Goal: Task Accomplishment & Management: Complete application form

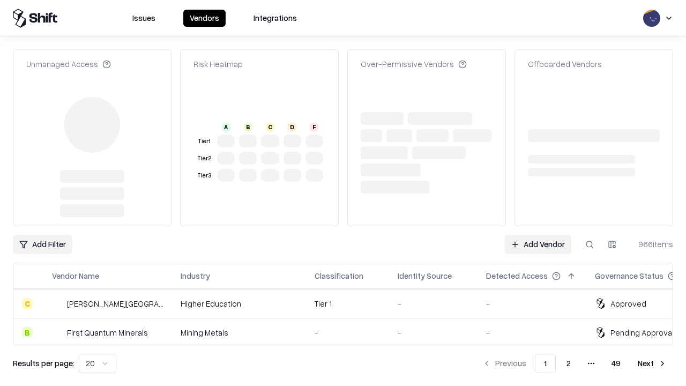
click at [537, 235] on link "Add Vendor" at bounding box center [537, 244] width 67 height 19
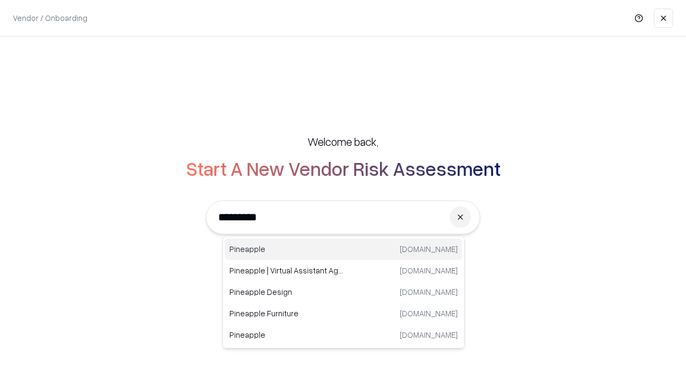
click at [343, 249] on div "Pineapple [DOMAIN_NAME]" at bounding box center [343, 248] width 237 height 21
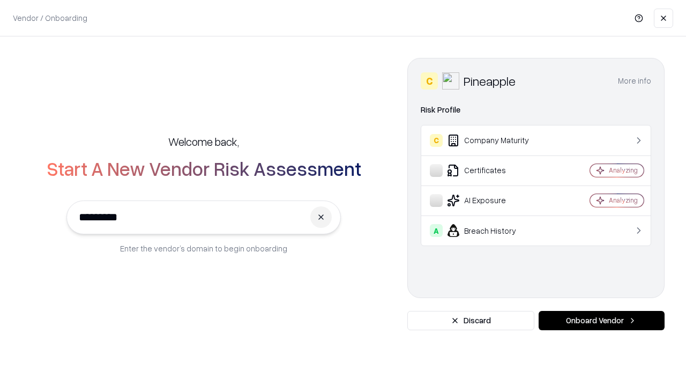
type input "*********"
click at [601, 320] on button "Onboard Vendor" at bounding box center [601, 320] width 126 height 19
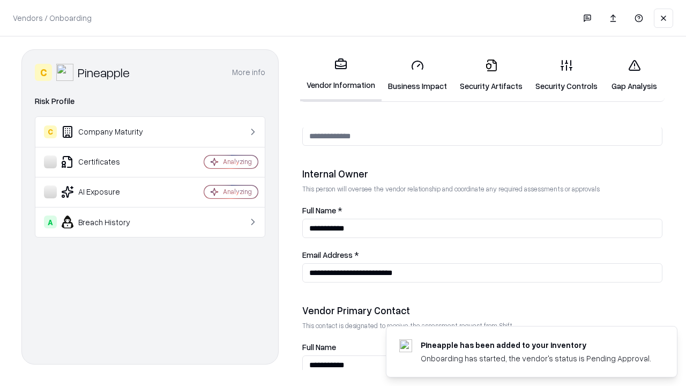
scroll to position [555, 0]
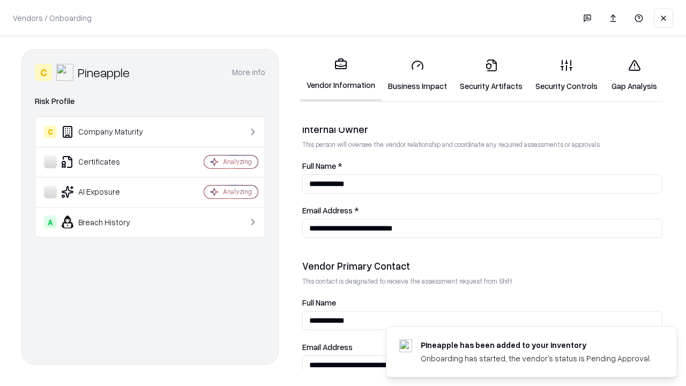
click at [417, 75] on link "Business Impact" at bounding box center [417, 75] width 72 height 50
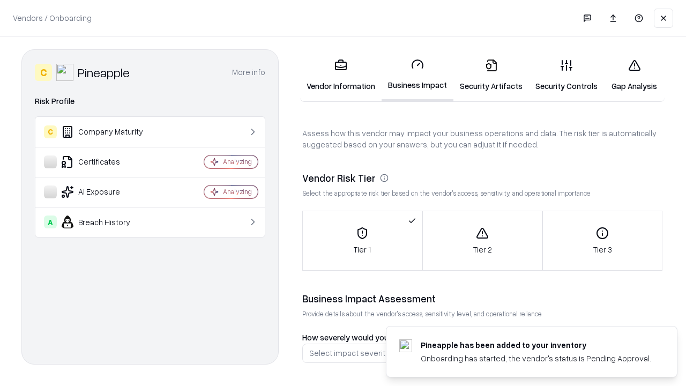
click at [634, 75] on link "Gap Analysis" at bounding box center [634, 75] width 61 height 50
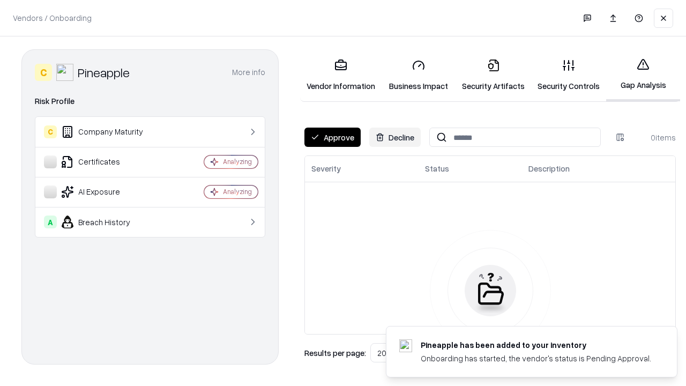
click at [332, 137] on button "Approve" at bounding box center [332, 137] width 56 height 19
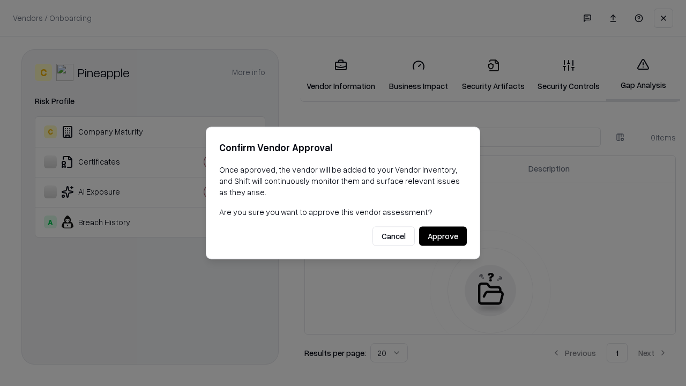
click at [443, 236] on button "Approve" at bounding box center [443, 236] width 48 height 19
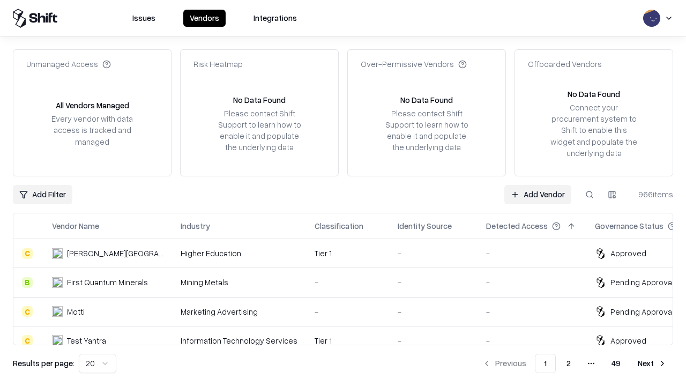
type input "*********"
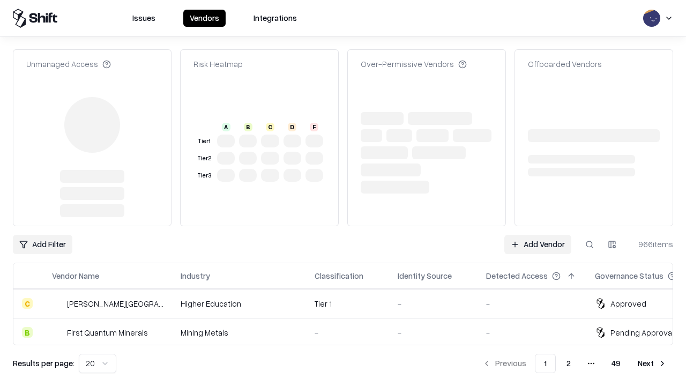
click at [537, 244] on link "Add Vendor" at bounding box center [537, 244] width 67 height 19
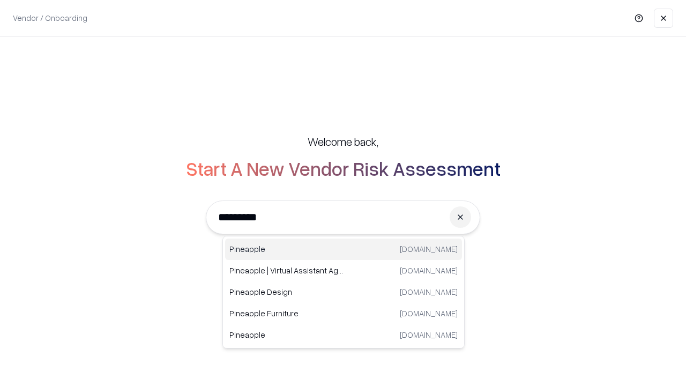
click at [343, 249] on div "Pineapple [DOMAIN_NAME]" at bounding box center [343, 248] width 237 height 21
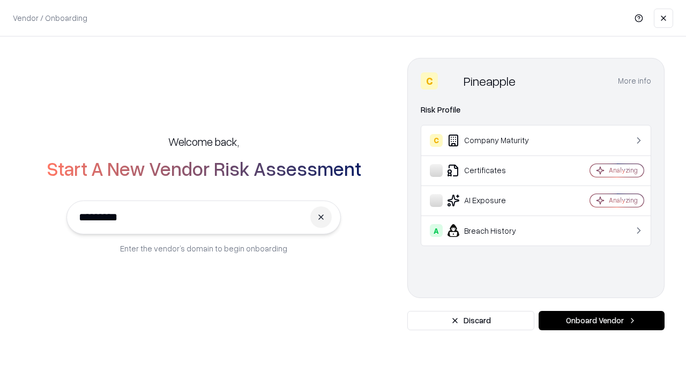
type input "*********"
click at [601, 320] on button "Onboard Vendor" at bounding box center [601, 320] width 126 height 19
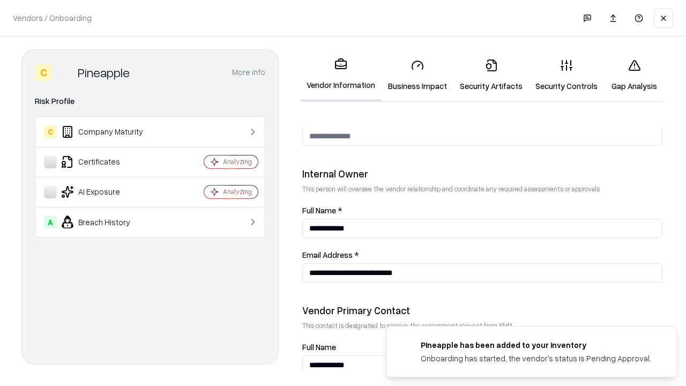
scroll to position [555, 0]
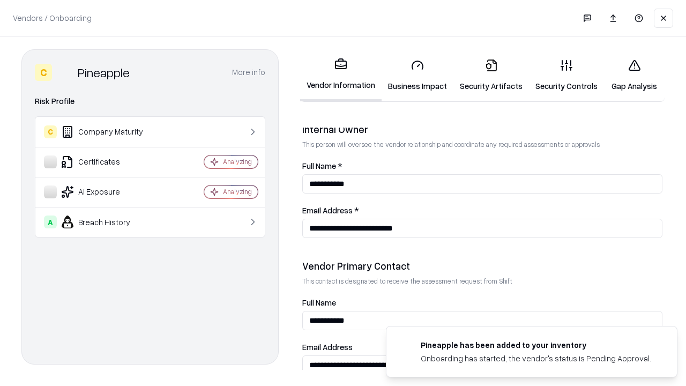
click at [634, 75] on link "Gap Analysis" at bounding box center [634, 75] width 61 height 50
